Goal: Task Accomplishment & Management: Use online tool/utility

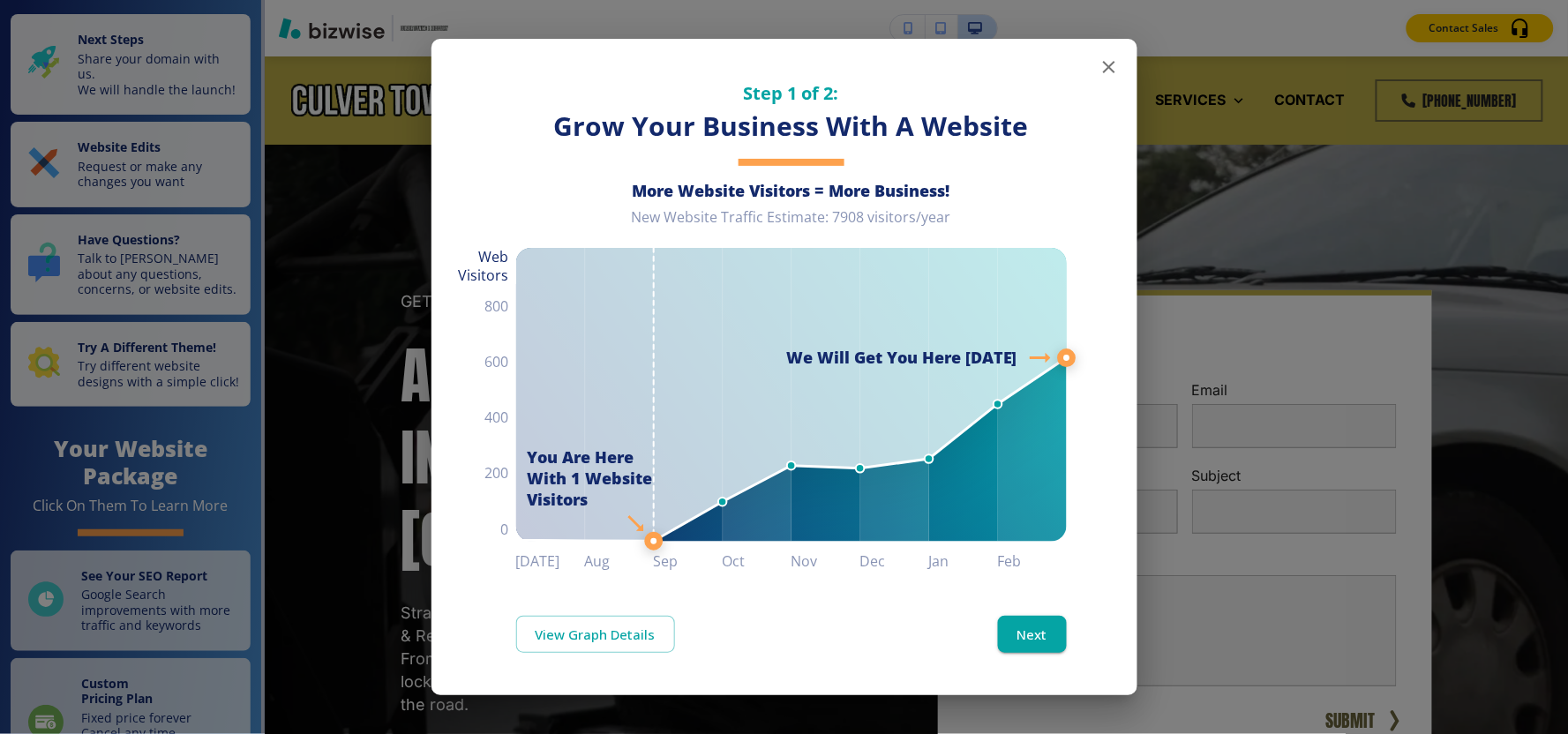
click at [1106, 69] on icon "button" at bounding box center [1108, 66] width 12 height 12
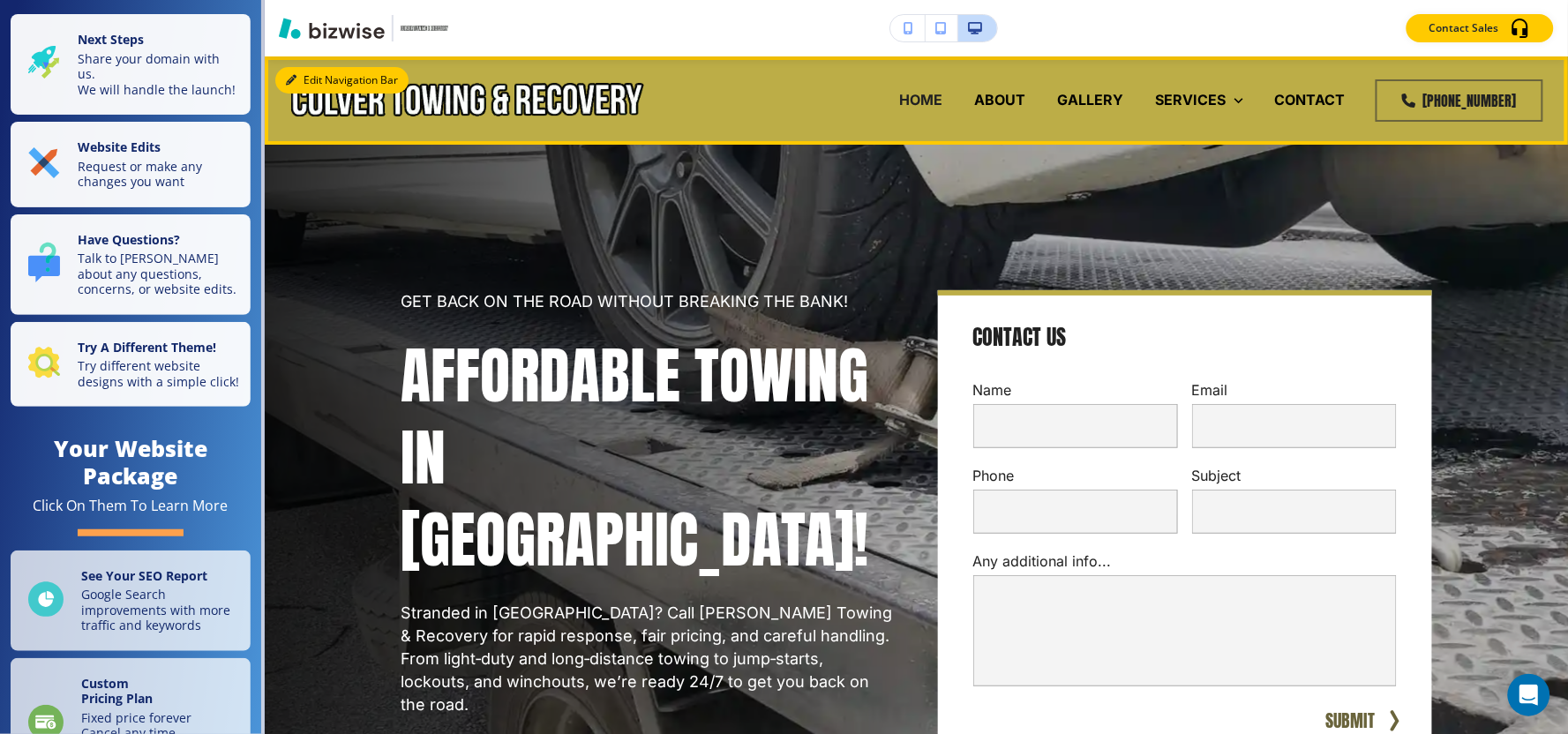
click at [314, 71] on button "Edit Navigation Bar" at bounding box center [342, 80] width 134 height 27
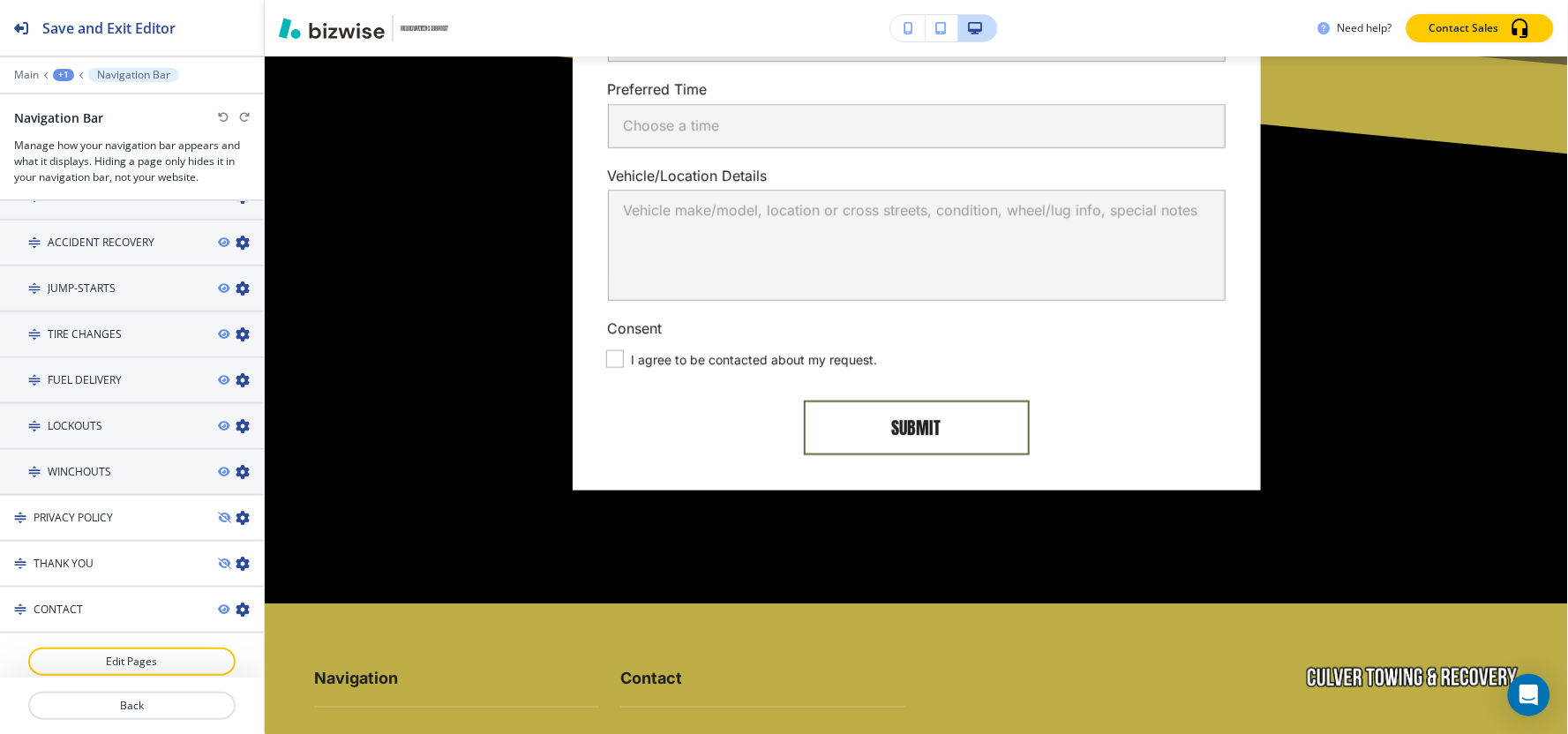
scroll to position [8303, 0]
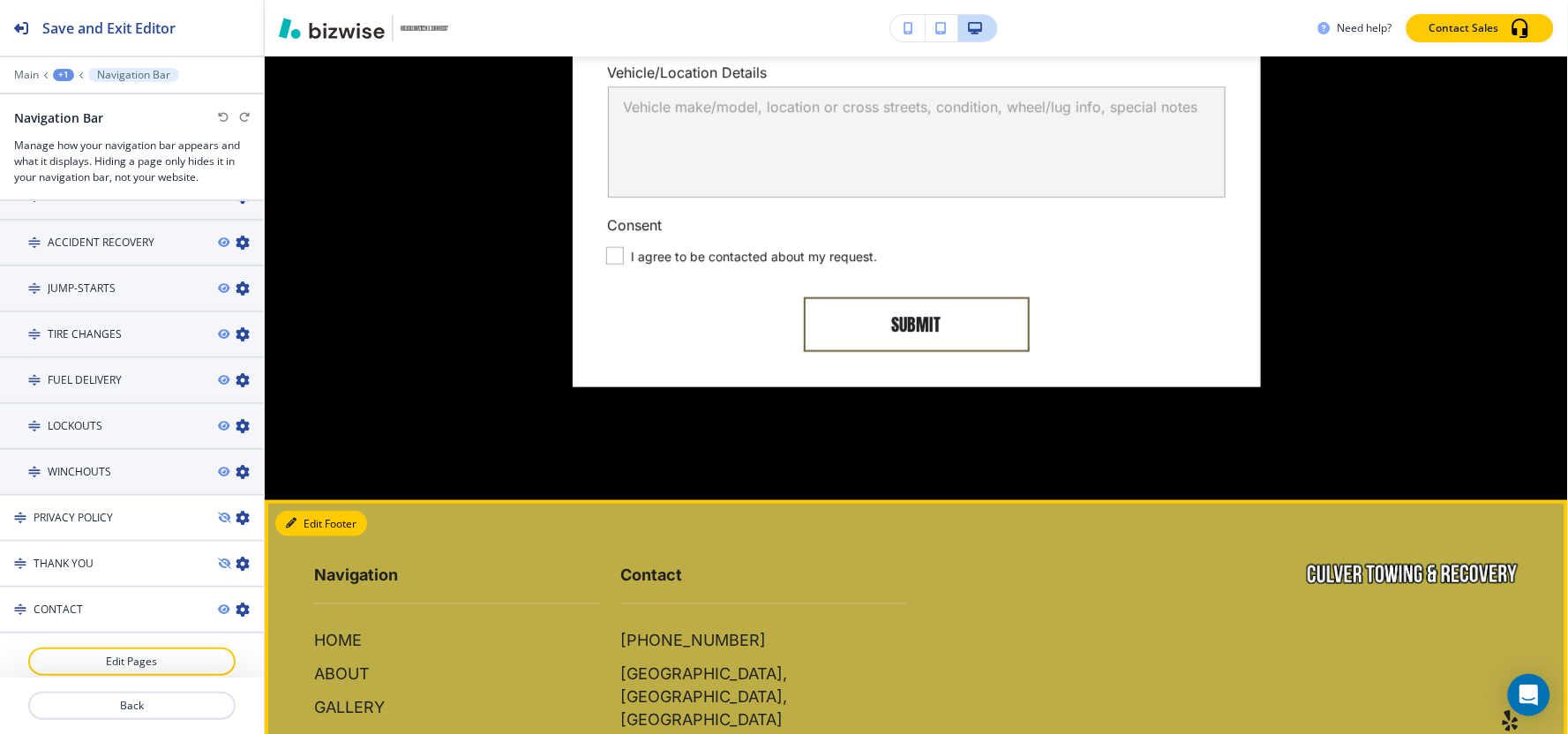
click at [321, 511] on button "Edit Footer" at bounding box center [321, 524] width 92 height 27
